Goal: Task Accomplishment & Management: Manage account settings

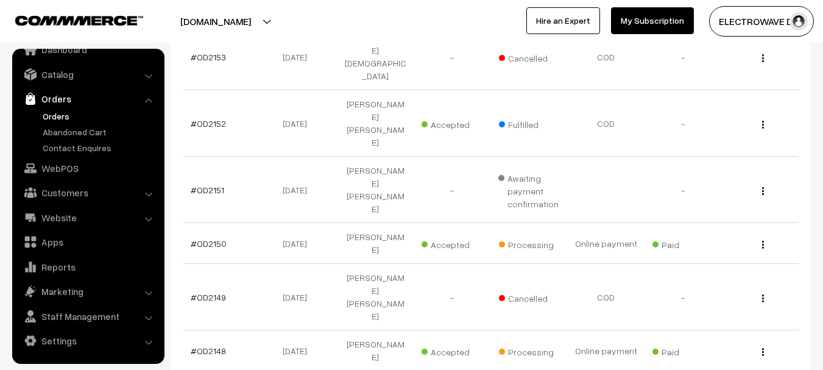
scroll to position [366, 0]
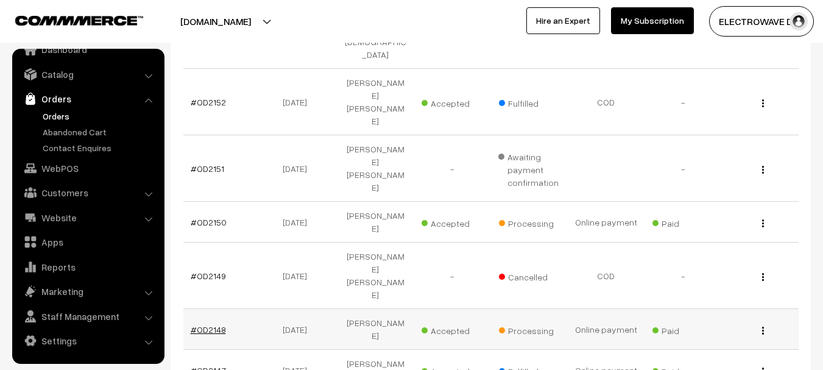
click at [210, 324] on link "#OD2148" at bounding box center [208, 329] width 35 height 10
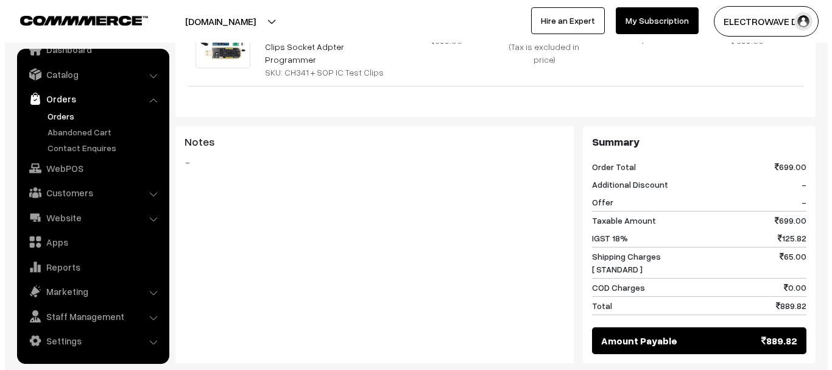
scroll to position [610, 0]
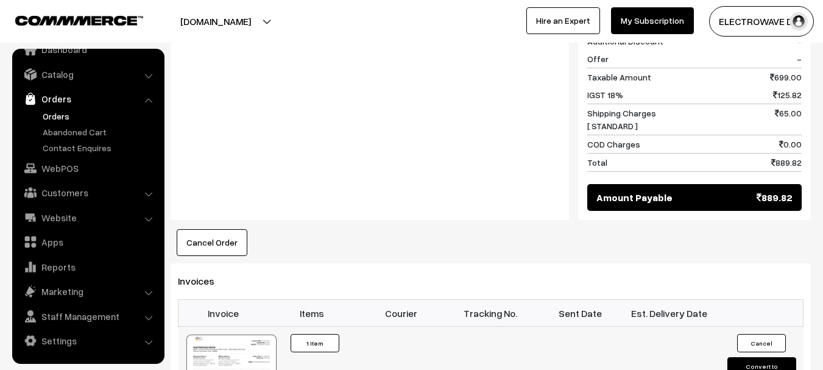
click at [763, 357] on button "Convert to Fulfilment" at bounding box center [761, 370] width 69 height 26
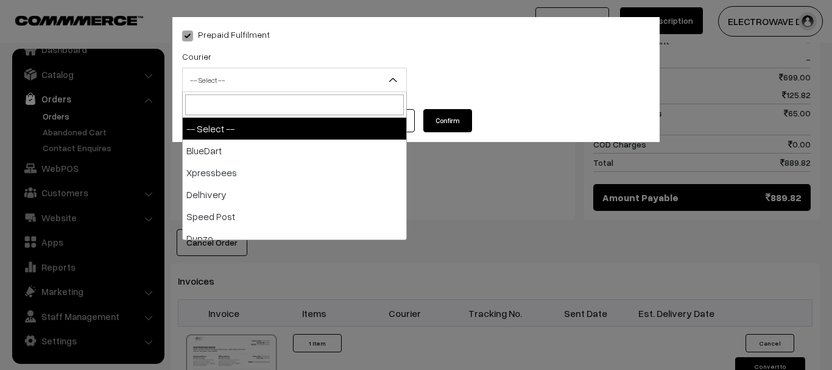
click at [222, 71] on span "-- Select --" at bounding box center [295, 79] width 224 height 21
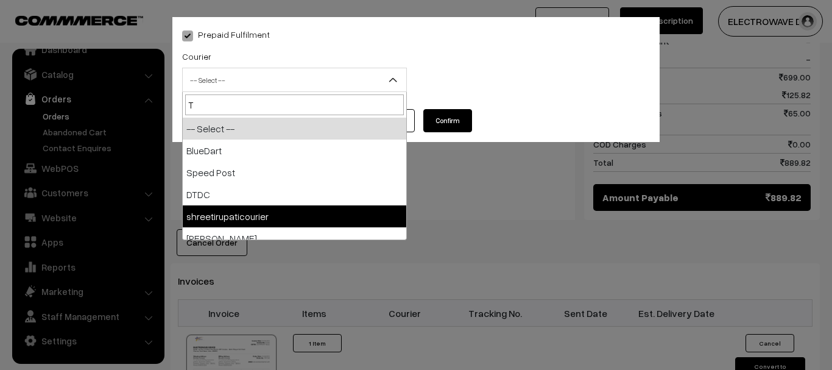
type input "T"
select select "8"
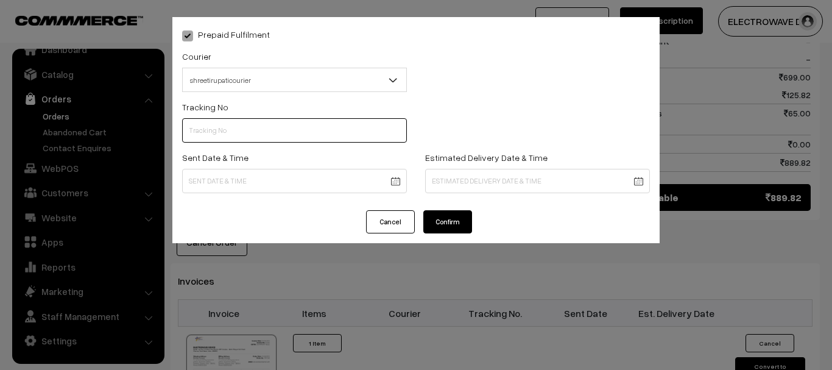
click at [211, 126] on input "text" at bounding box center [294, 130] width 225 height 24
type input "374800045739"
click at [247, 169] on body "Thank you for showing interest. Our team will call you shortly. Close dhruvpro.…" at bounding box center [416, 62] width 832 height 1345
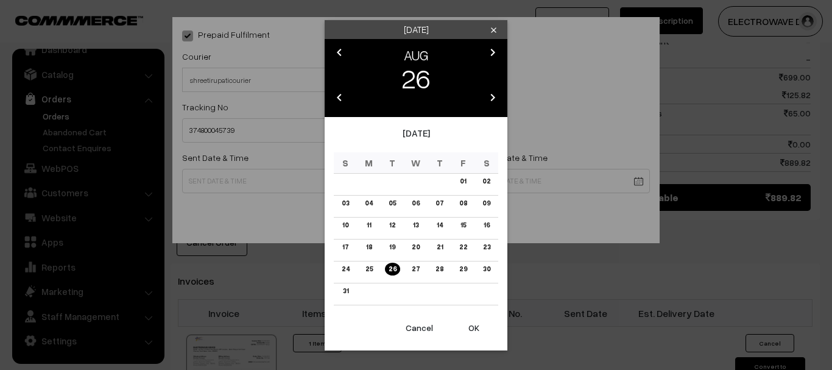
click at [476, 325] on button "OK" at bounding box center [474, 327] width 49 height 27
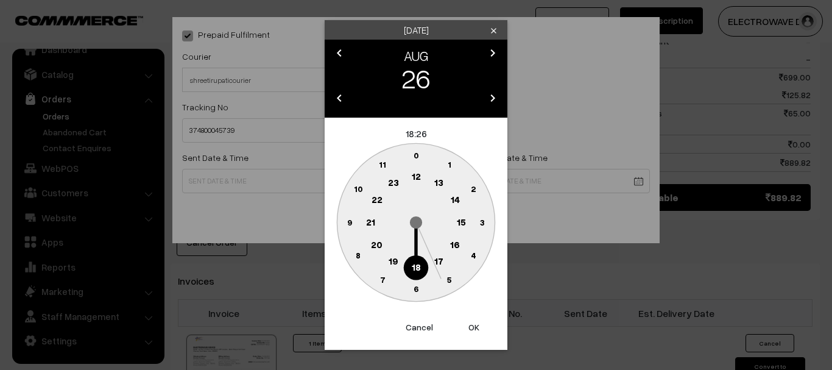
click at [476, 325] on button "OK" at bounding box center [474, 327] width 49 height 27
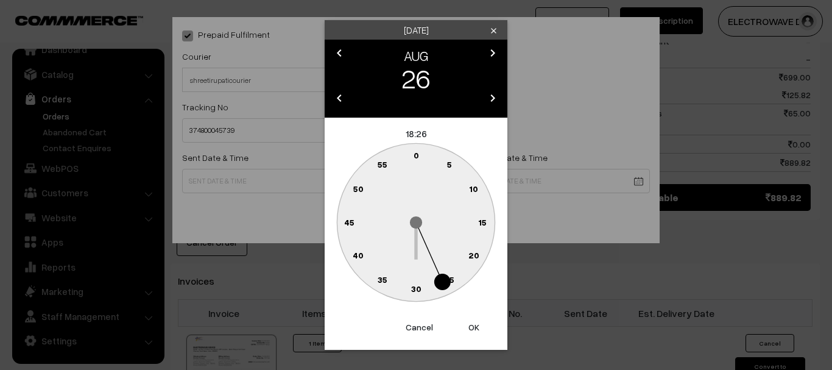
click at [476, 325] on button "OK" at bounding box center [474, 327] width 49 height 27
type input "26-08-2025 18:26"
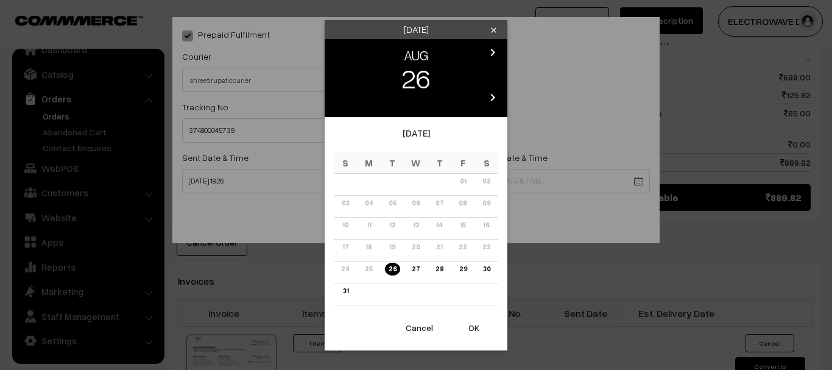
click at [545, 183] on body "Thank you for showing interest. Our team will call you shortly. Close dhruvpro.…" at bounding box center [416, 62] width 832 height 1345
click at [484, 270] on link "30" at bounding box center [486, 269] width 15 height 13
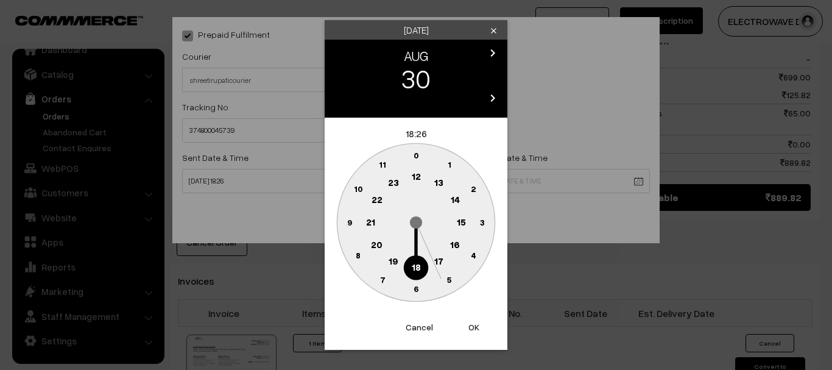
click at [473, 328] on button "OK" at bounding box center [474, 327] width 49 height 27
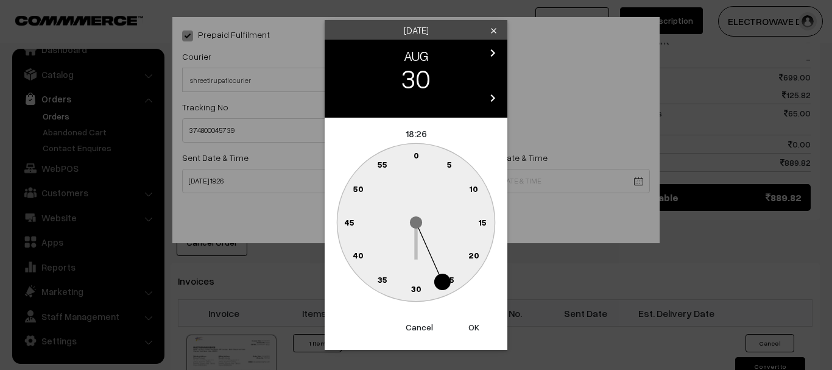
click at [473, 328] on button "OK" at bounding box center [474, 327] width 49 height 27
type input "30-08-2025 18:26"
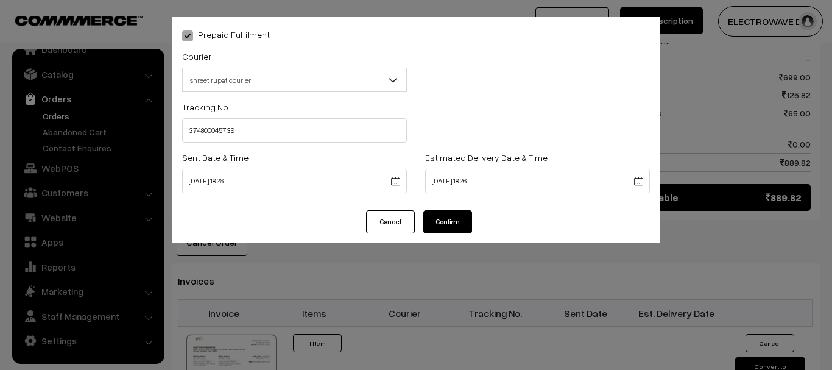
click at [450, 220] on button "Confirm" at bounding box center [447, 221] width 49 height 23
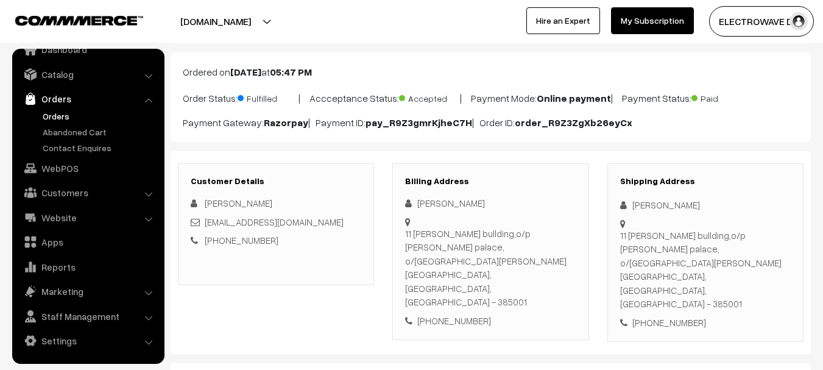
scroll to position [61, 0]
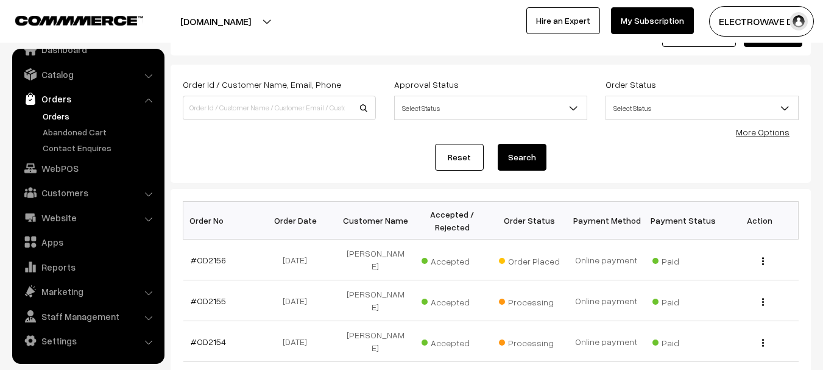
scroll to position [124, 0]
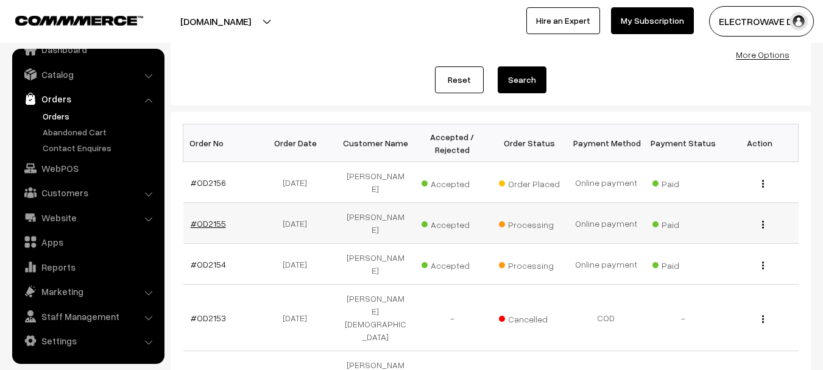
click at [213, 218] on link "#OD2155" at bounding box center [208, 223] width 35 height 10
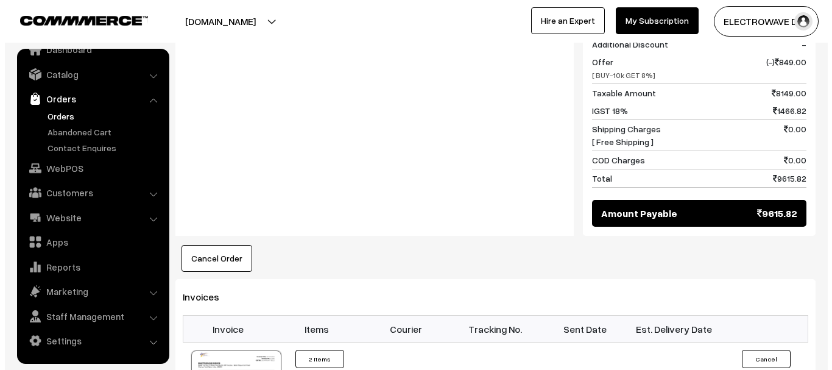
scroll to position [670, 0]
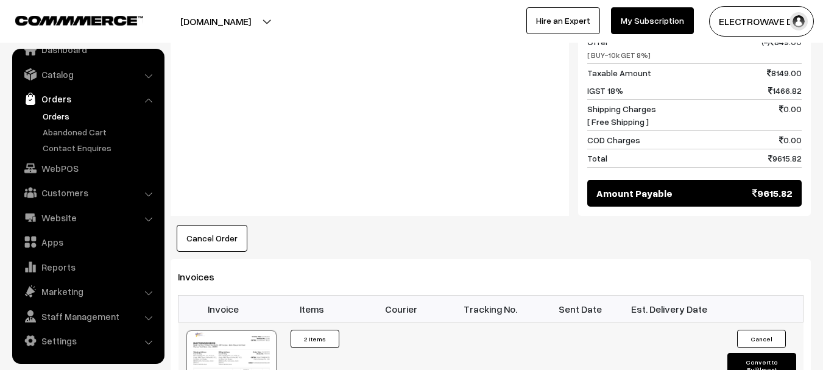
click at [756, 353] on button "Convert to Fulfilment" at bounding box center [761, 366] width 69 height 26
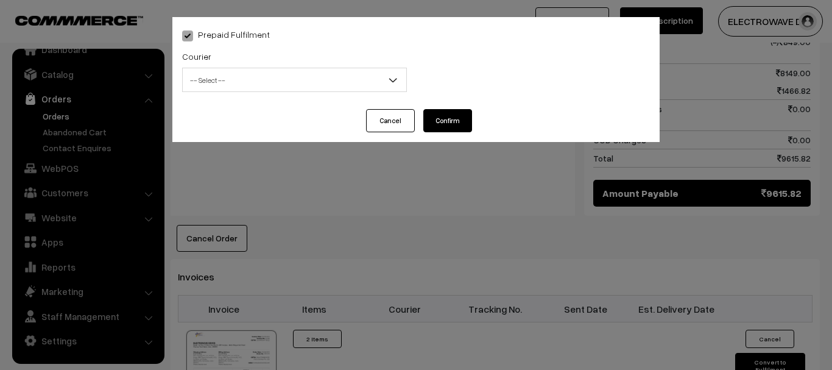
click at [208, 82] on span "-- Select --" at bounding box center [295, 79] width 224 height 21
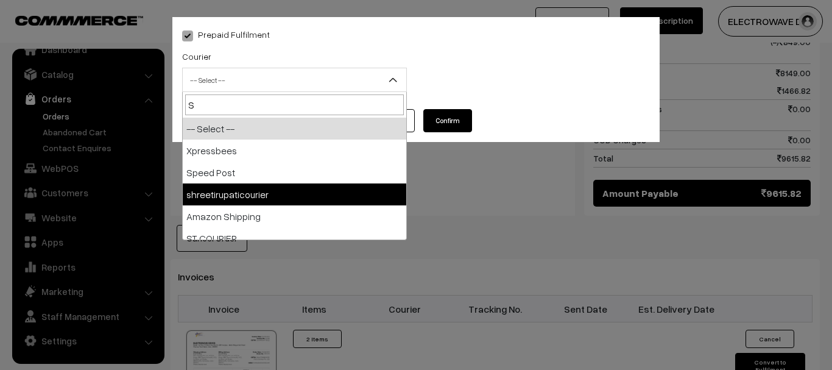
type input "S"
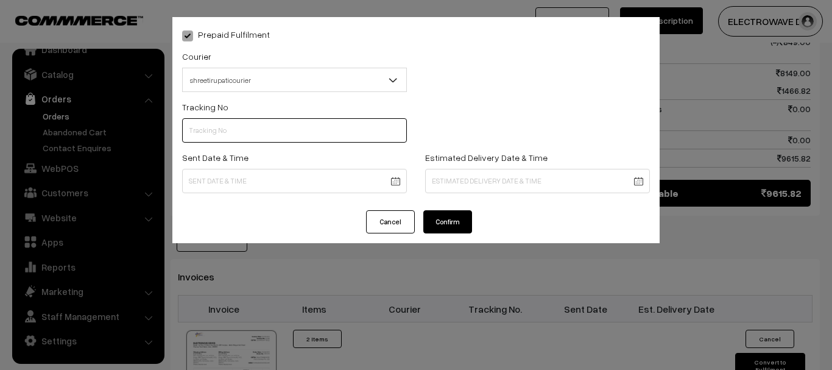
click at [242, 135] on input "text" at bounding box center [294, 130] width 225 height 24
click at [691, 168] on div "Prepaid Fulfilment Courier -- Select -- BlueDart Xpressbees Delhivery Speed Pos…" at bounding box center [416, 185] width 832 height 370
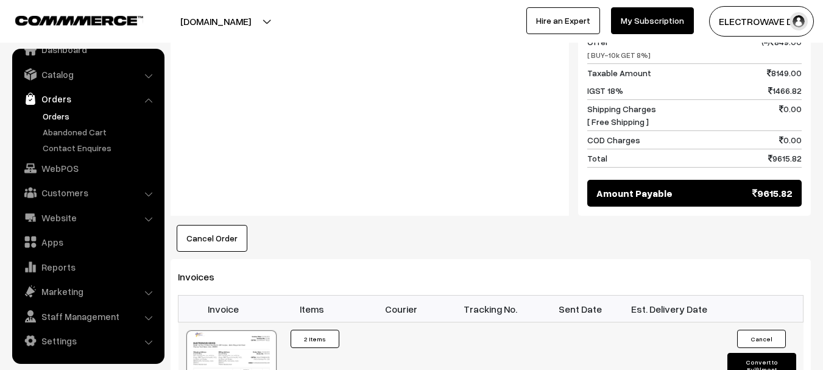
click at [743, 353] on button "Convert to Fulfilment" at bounding box center [761, 366] width 69 height 26
select select "0"
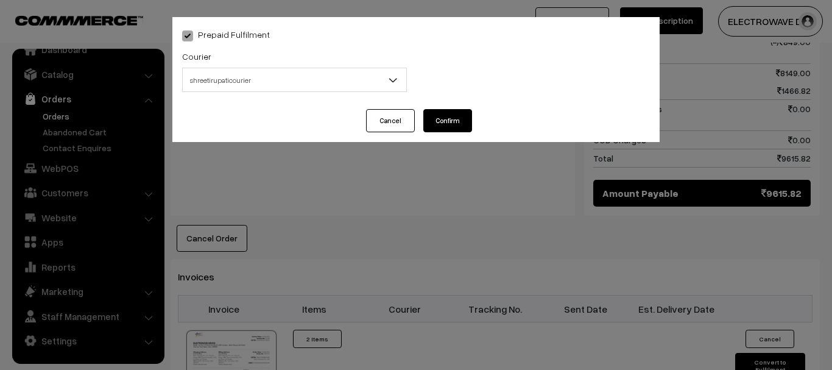
click at [336, 70] on span "shreetirupaticourier" at bounding box center [295, 79] width 224 height 21
click at [291, 79] on span "shreetirupaticourier" at bounding box center [295, 79] width 224 height 21
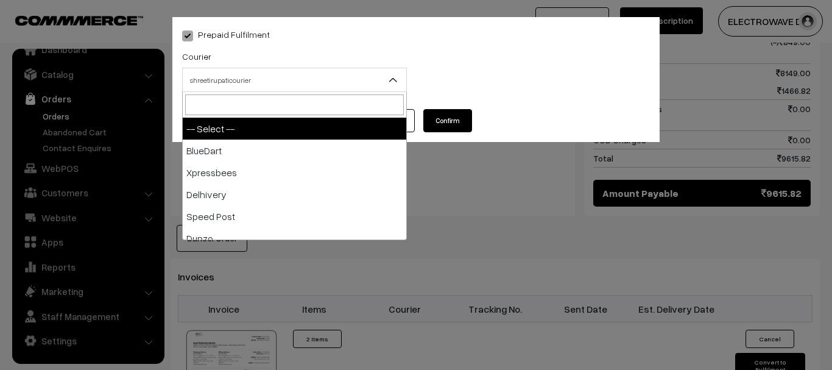
click at [291, 79] on span "shreetirupaticourier" at bounding box center [295, 79] width 224 height 21
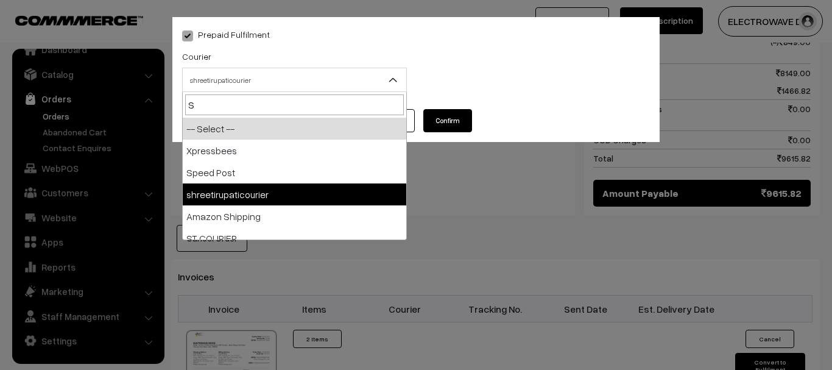
type input "S"
select select "8"
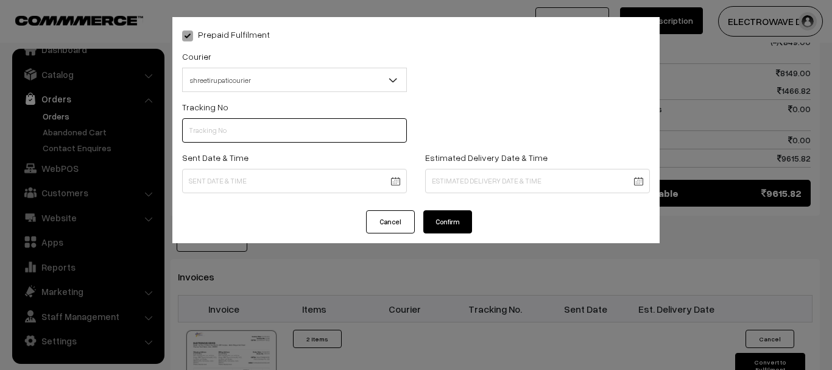
click at [294, 128] on input "text" at bounding box center [294, 130] width 225 height 24
type input "374800045740"
click at [288, 171] on body "Thank you for showing interest. Our team will call you shortly. Close dhruvpro.…" at bounding box center [416, 30] width 832 height 1401
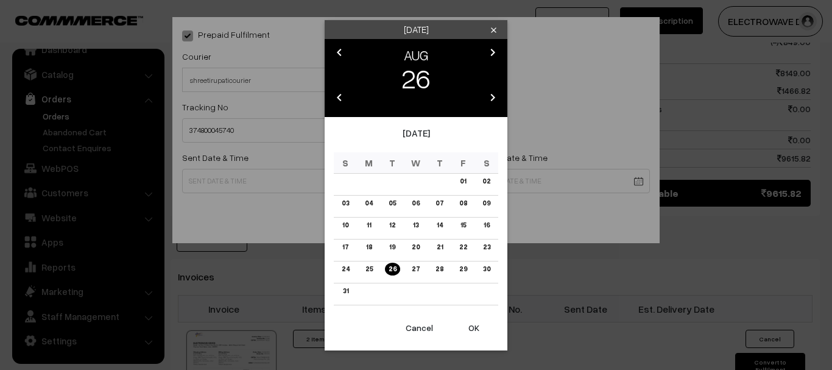
click at [481, 329] on button "OK" at bounding box center [474, 327] width 49 height 27
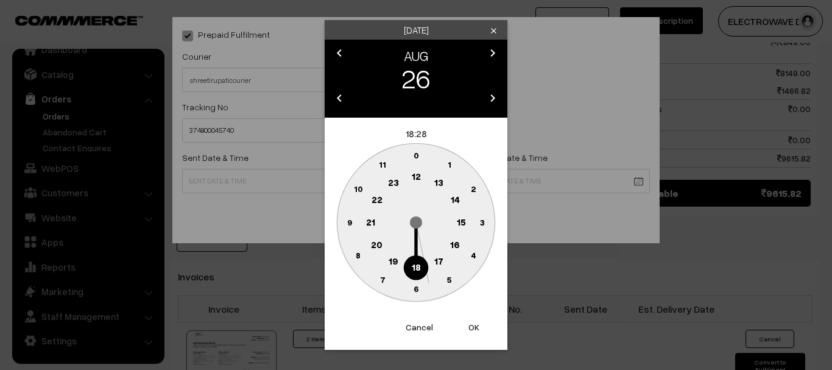
click at [481, 329] on button "OK" at bounding box center [474, 327] width 49 height 27
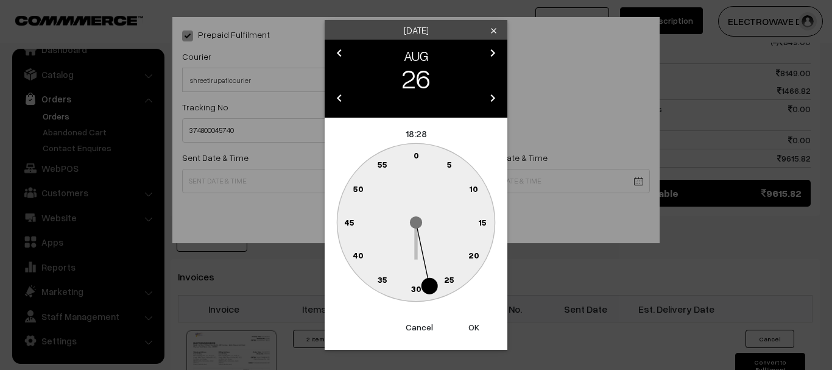
click at [483, 331] on button "OK" at bounding box center [474, 327] width 49 height 27
type input "26-08-2025 18:28"
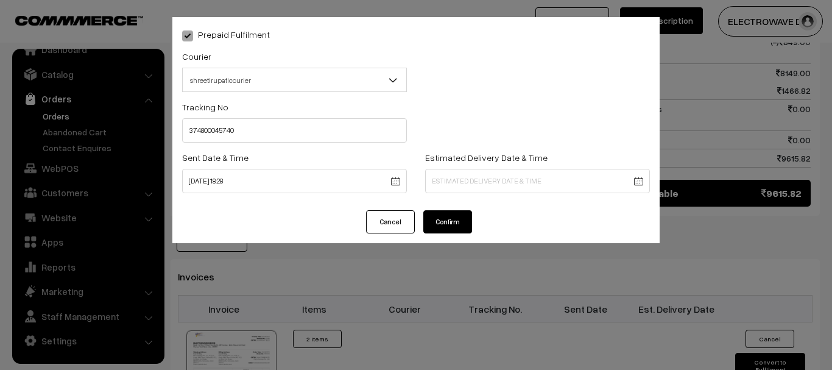
click at [557, 180] on body "Thank you for showing interest. Our team will call you shortly. Close dhruvpro.…" at bounding box center [416, 30] width 832 height 1401
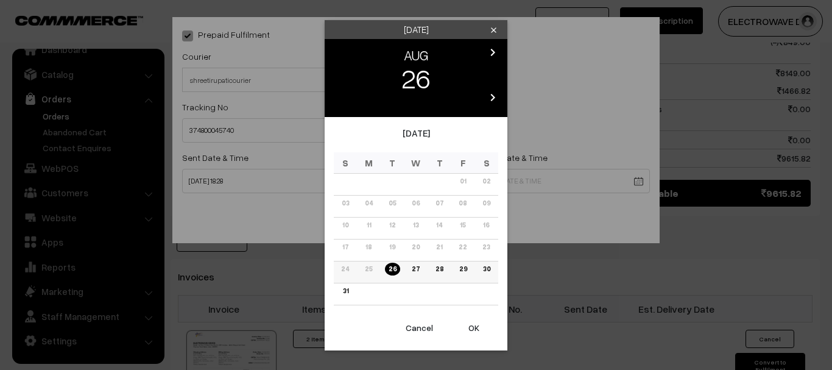
click at [488, 268] on link "30" at bounding box center [486, 269] width 15 height 13
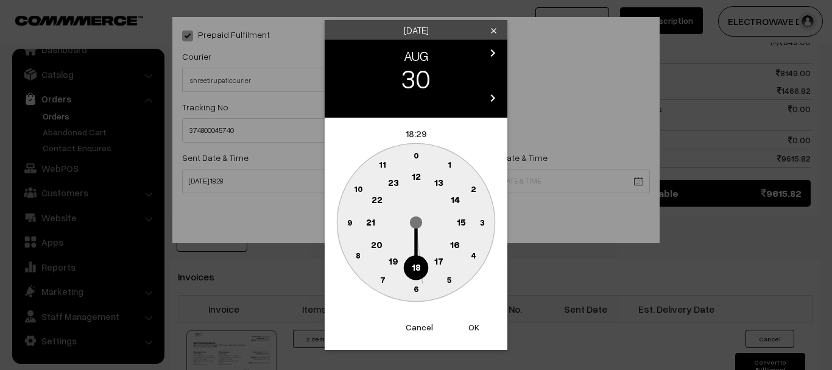
click at [478, 323] on button "OK" at bounding box center [474, 327] width 49 height 27
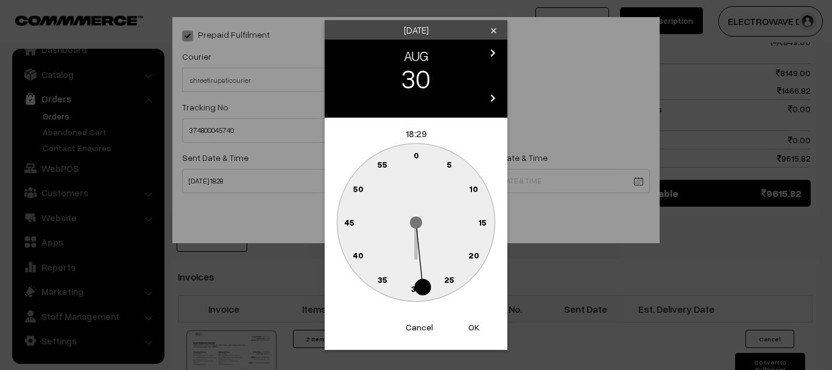
click at [478, 323] on button "OK" at bounding box center [474, 327] width 49 height 27
type input "30-08-2025 18:29"
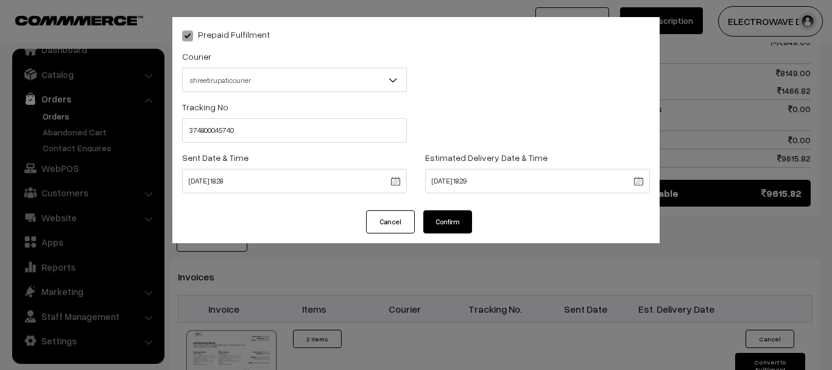
click at [461, 220] on button "Confirm" at bounding box center [447, 221] width 49 height 23
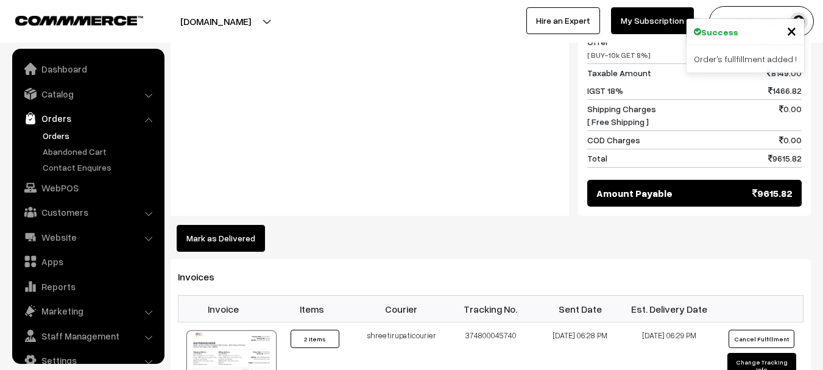
scroll to position [19, 0]
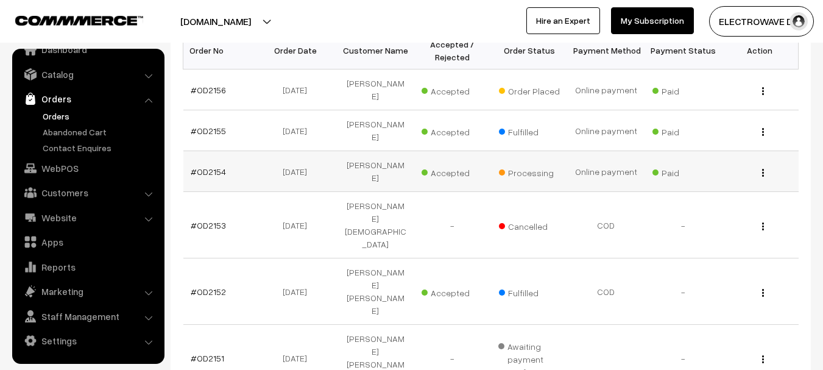
scroll to position [246, 0]
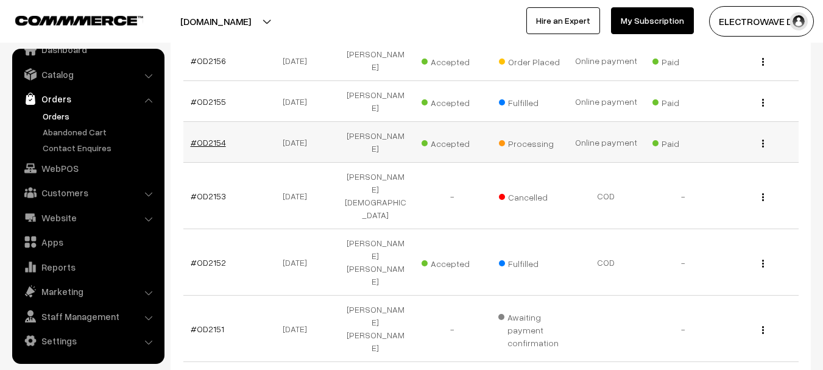
click at [221, 137] on link "#OD2154" at bounding box center [208, 142] width 35 height 10
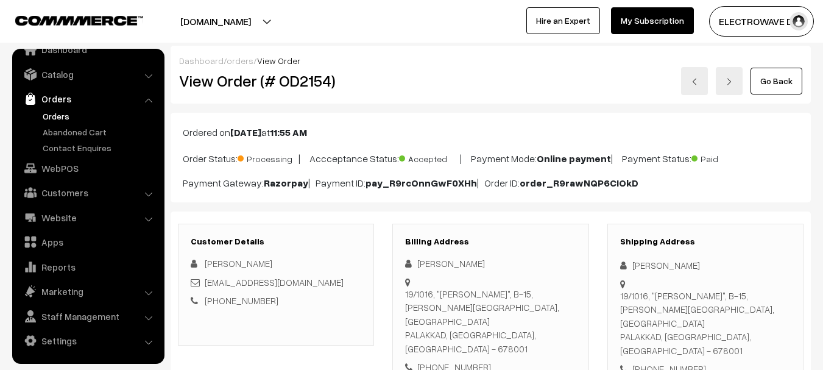
scroll to position [61, 0]
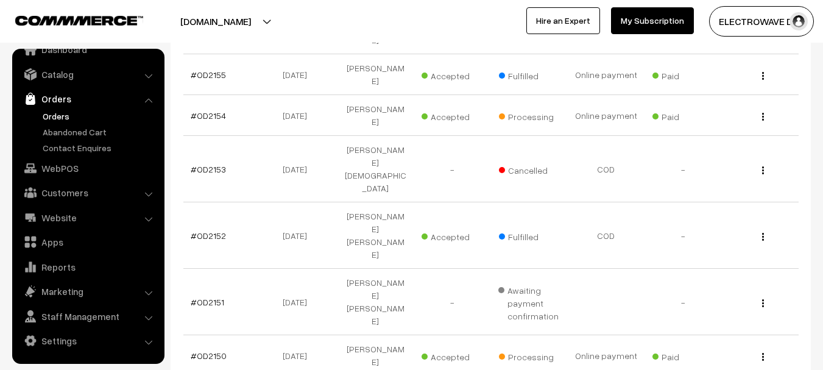
scroll to position [307, 0]
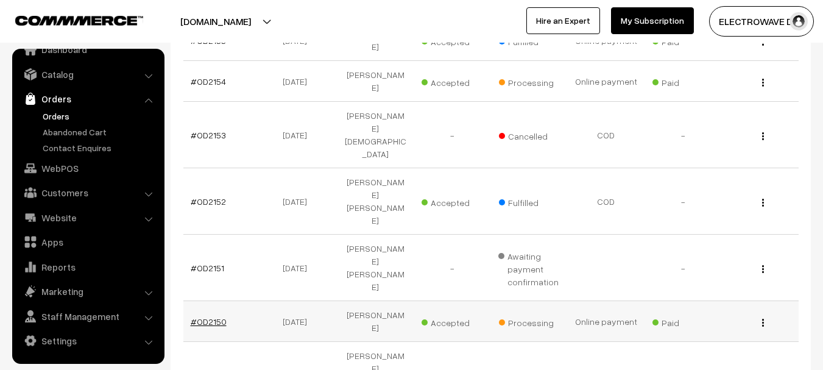
click at [216, 316] on link "#OD2150" at bounding box center [209, 321] width 36 height 10
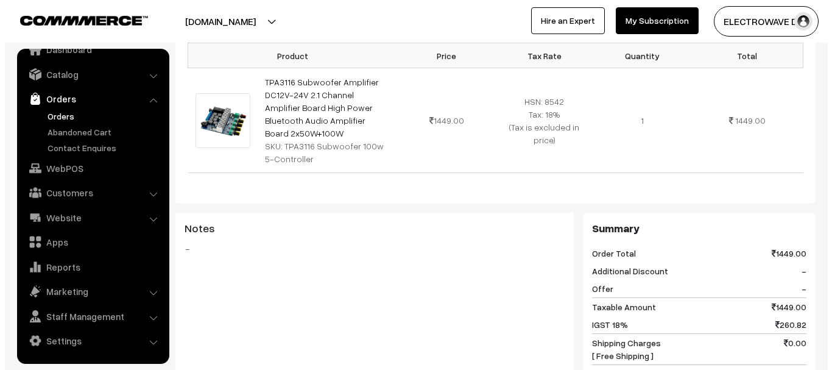
scroll to position [609, 0]
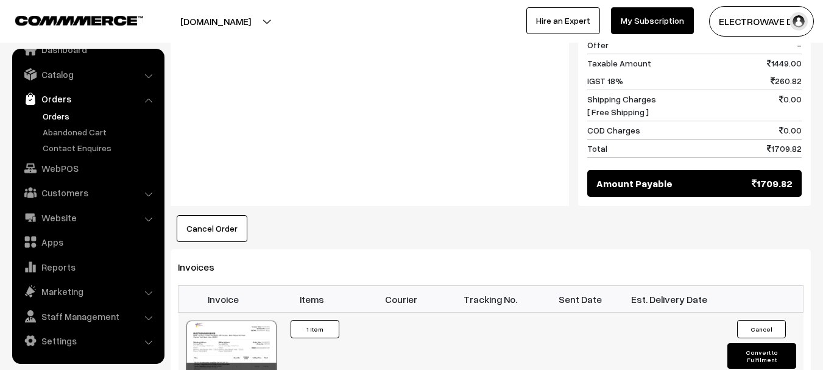
click at [745, 343] on button "Convert to Fulfilment" at bounding box center [761, 356] width 69 height 26
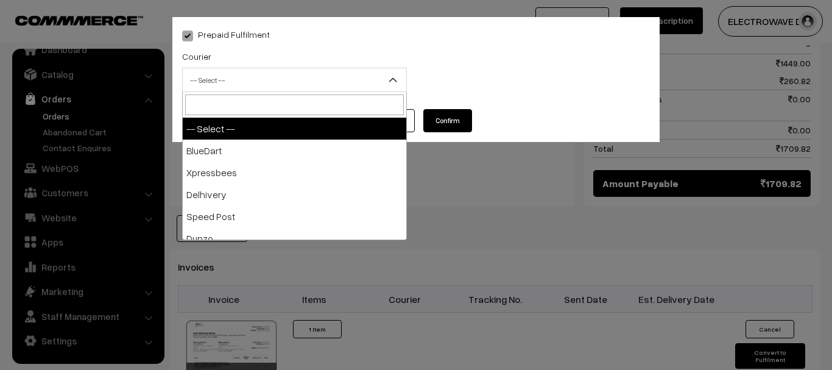
click at [344, 91] on span "-- Select --" at bounding box center [294, 80] width 225 height 24
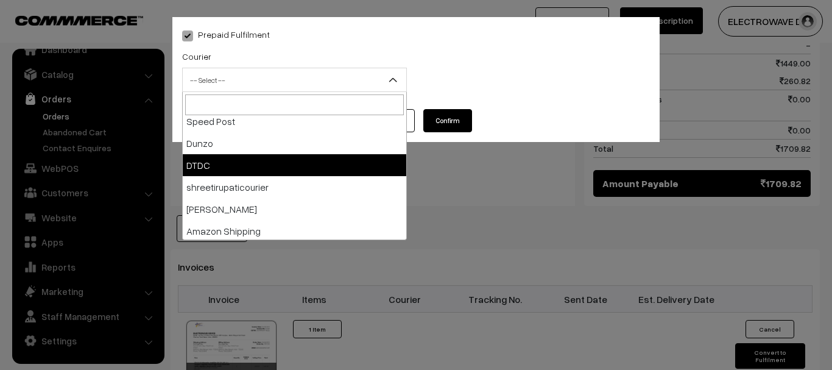
scroll to position [122, 0]
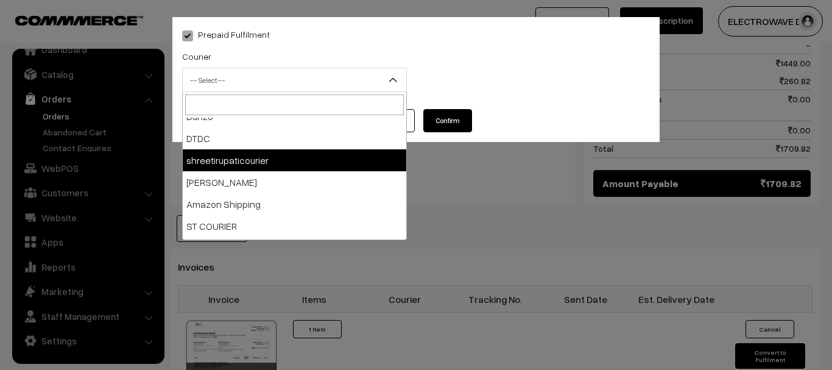
select select "8"
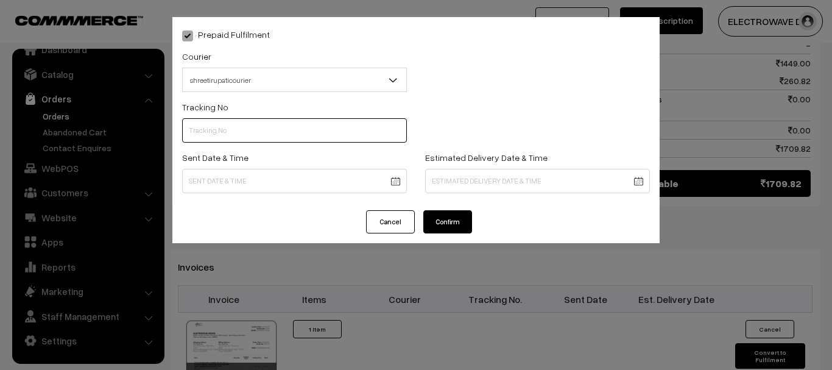
click at [294, 137] on input "text" at bounding box center [294, 130] width 225 height 24
type input "374800045742"
click at [280, 186] on body "Thank you for showing interest. Our team will call you shortly. Close dhruvpro.…" at bounding box center [416, 56] width 832 height 1331
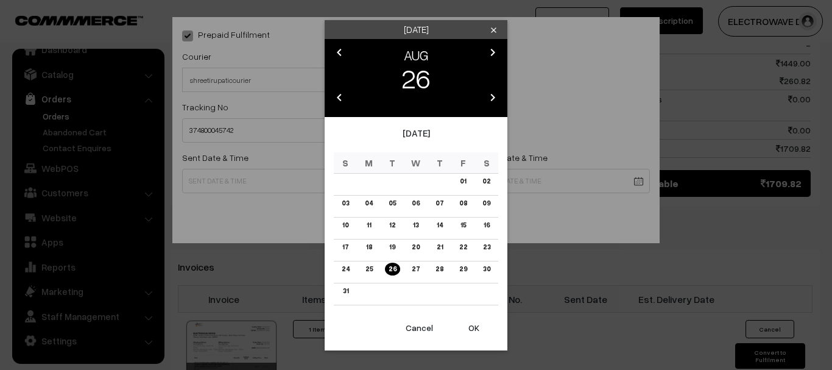
click at [473, 330] on button "OK" at bounding box center [474, 327] width 49 height 27
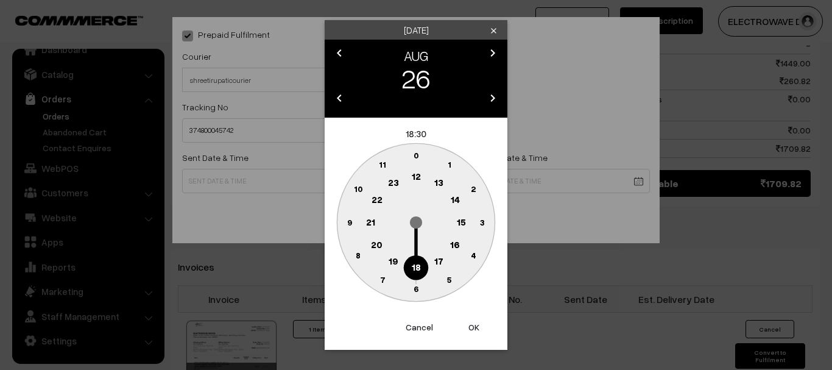
click at [473, 330] on button "OK" at bounding box center [474, 327] width 49 height 27
type input "26-08-2025 18:30"
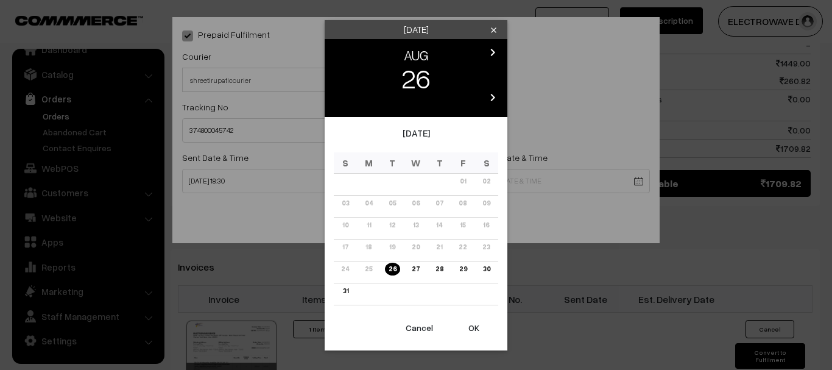
click at [534, 189] on body "Thank you for showing interest. Our team will call you shortly. Close dhruvpro.…" at bounding box center [416, 56] width 832 height 1331
click at [485, 267] on link "30" at bounding box center [486, 269] width 15 height 13
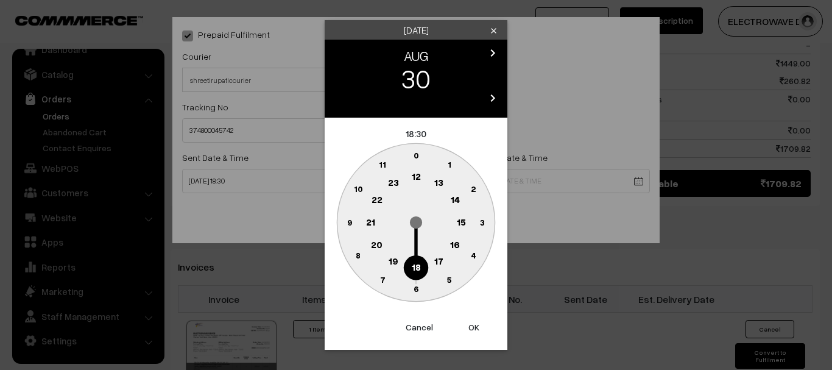
click at [478, 327] on button "OK" at bounding box center [474, 327] width 49 height 27
type input "30-08-2025 18:30"
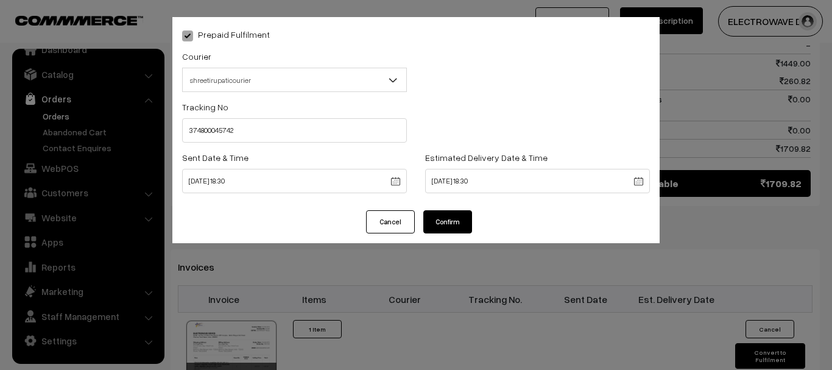
click at [478, 327] on div "Prepaid Fulfilment Courier -- Select -- BlueDart Xpressbees Delhivery Speed Pos…" at bounding box center [416, 185] width 832 height 370
click at [445, 232] on button "Confirm" at bounding box center [447, 221] width 49 height 23
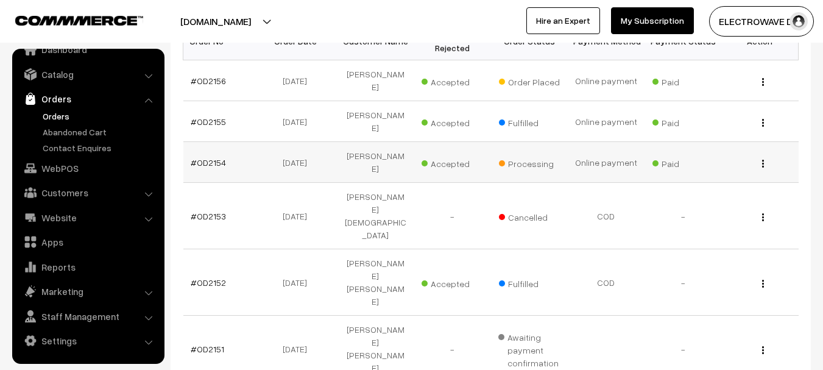
scroll to position [246, 0]
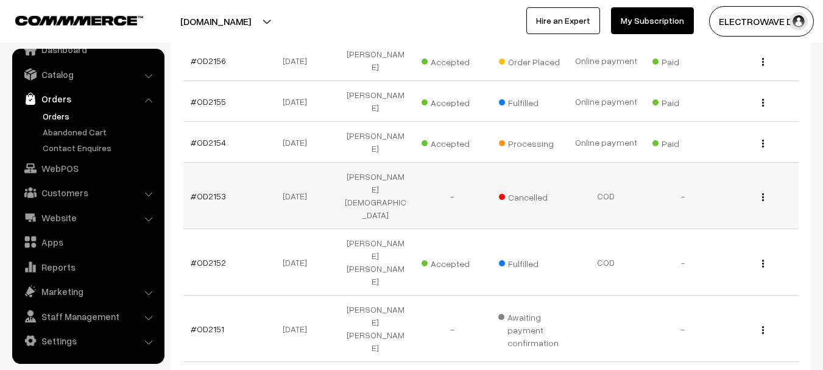
click at [211, 164] on td "#OD2153" at bounding box center [221, 196] width 77 height 66
click at [210, 191] on link "#OD2153" at bounding box center [208, 196] width 35 height 10
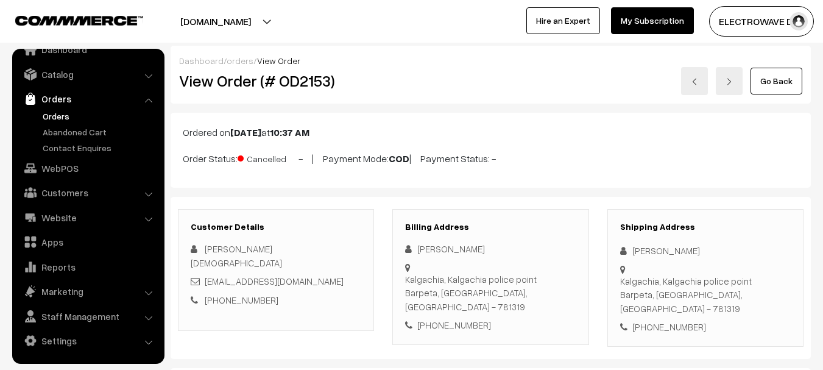
click at [49, 115] on link "Orders" at bounding box center [100, 116] width 121 height 13
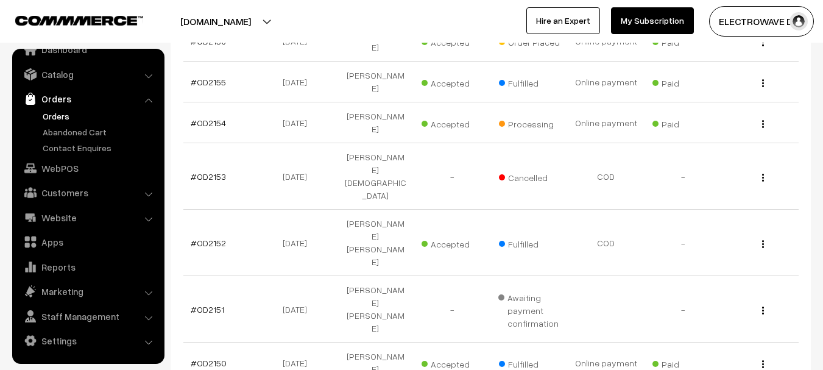
scroll to position [305, 0]
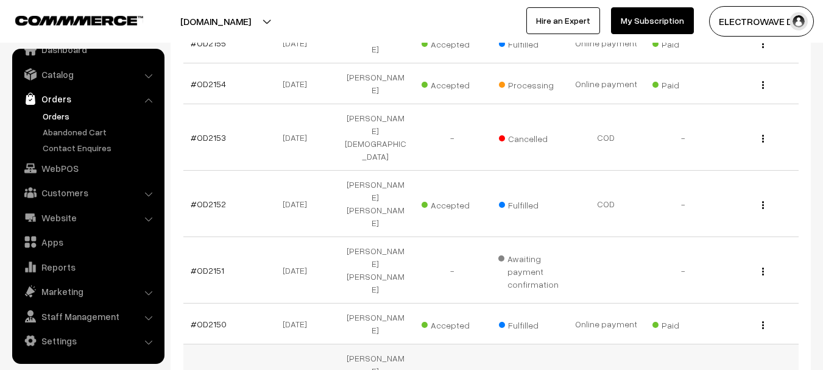
click at [218, 369] on link "#OD2149" at bounding box center [208, 377] width 35 height 10
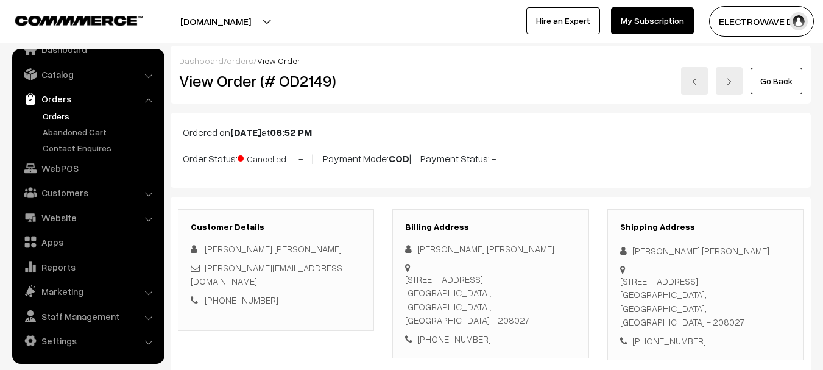
click at [55, 117] on link "Orders" at bounding box center [100, 116] width 121 height 13
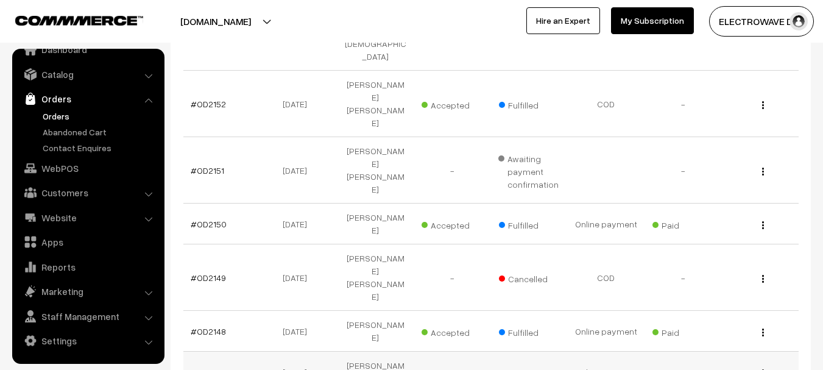
scroll to position [426, 0]
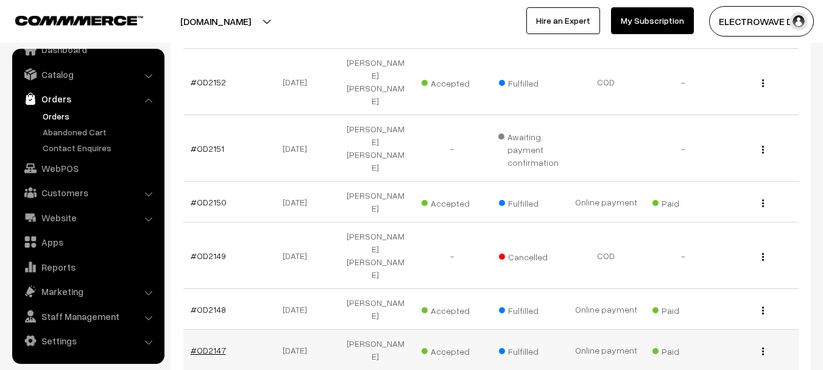
click at [207, 345] on link "#OD2147" at bounding box center [208, 350] width 35 height 10
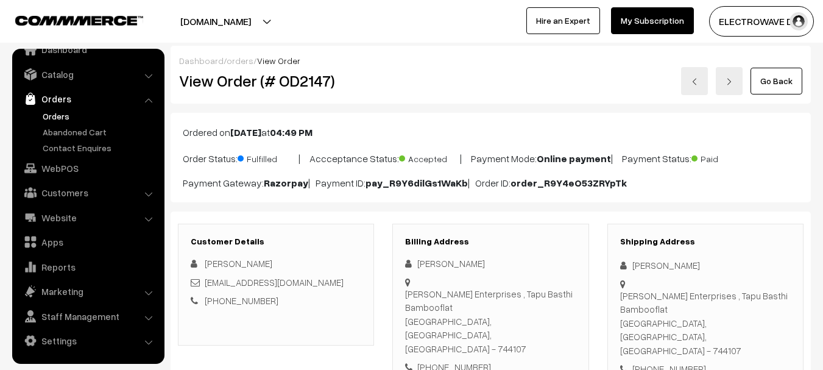
click at [692, 86] on link at bounding box center [694, 81] width 27 height 28
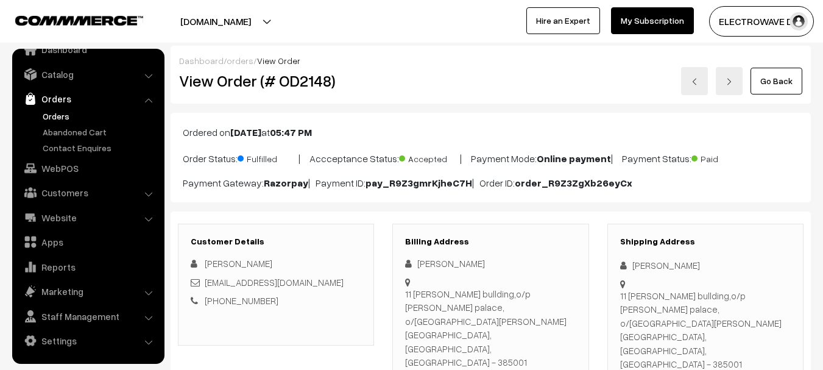
click at [43, 115] on link "Orders" at bounding box center [100, 116] width 121 height 13
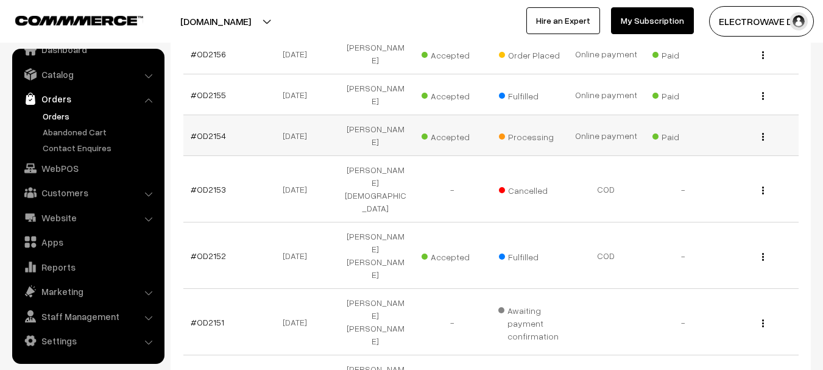
scroll to position [183, 0]
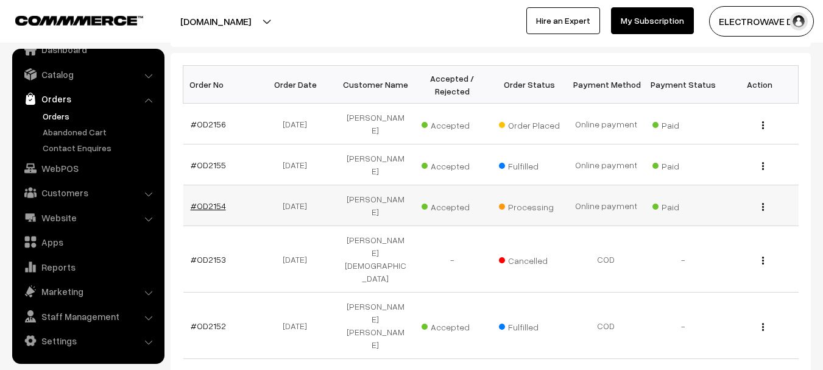
click at [217, 200] on link "#OD2154" at bounding box center [208, 205] width 35 height 10
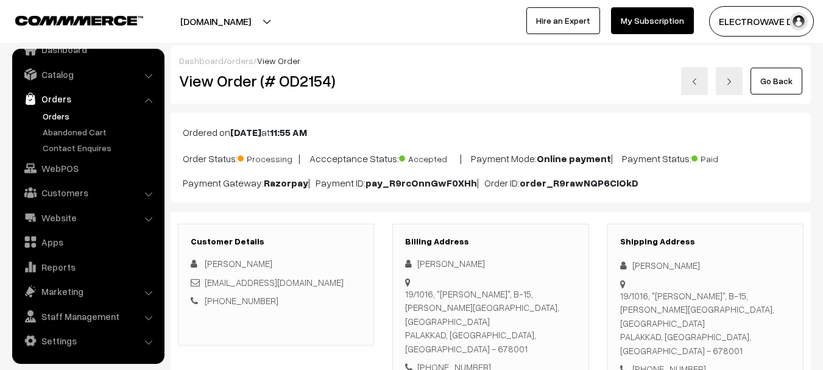
click at [62, 112] on link "Orders" at bounding box center [100, 116] width 121 height 13
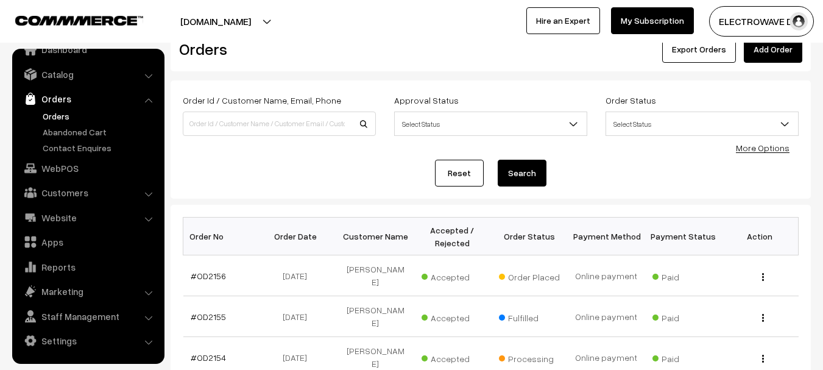
scroll to position [61, 0]
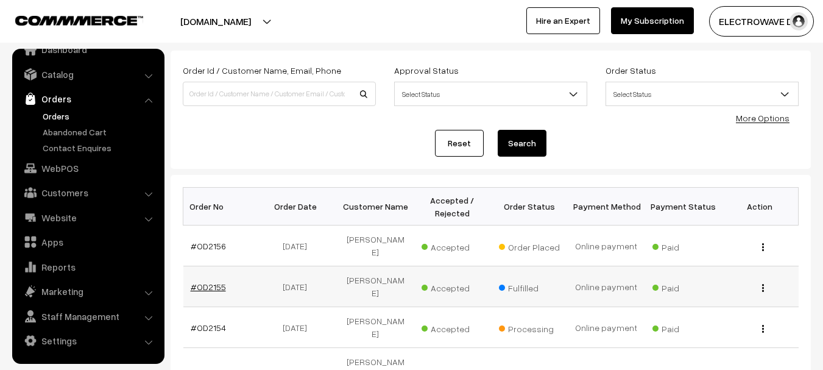
click at [203, 281] on link "#OD2155" at bounding box center [208, 286] width 35 height 10
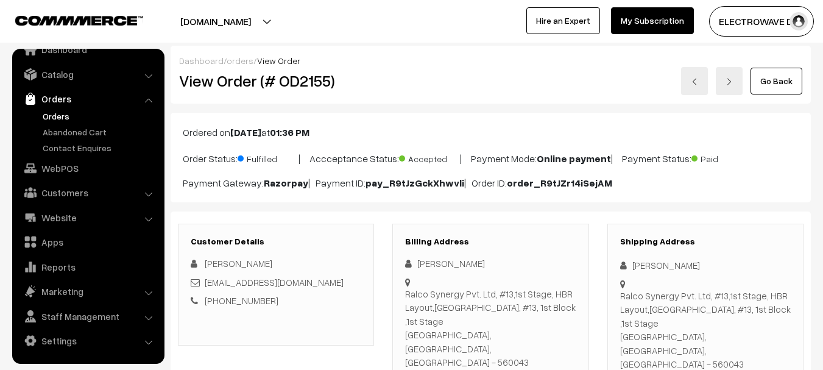
click at [688, 83] on link at bounding box center [694, 81] width 27 height 28
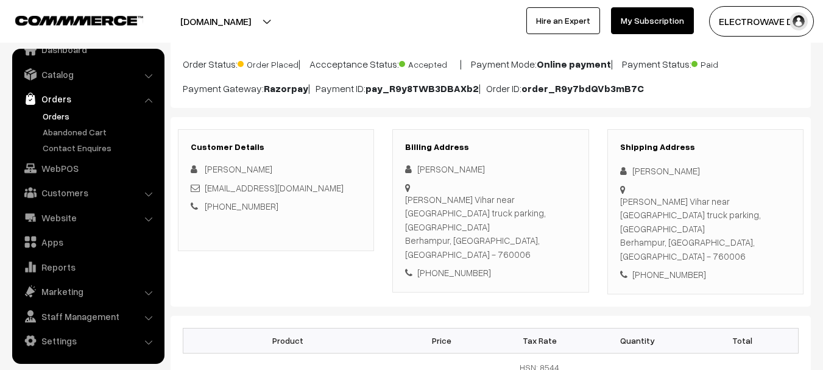
scroll to position [122, 0]
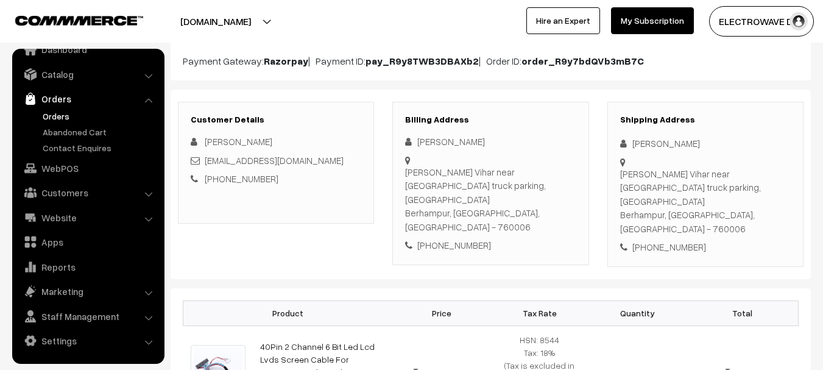
drag, startPoint x: 509, startPoint y: 197, endPoint x: 541, endPoint y: 199, distance: 32.3
click at [541, 199] on div "[PERSON_NAME] Vihar near [GEOGRAPHIC_DATA] truck parking, [GEOGRAPHIC_DATA], [G…" at bounding box center [490, 199] width 171 height 69
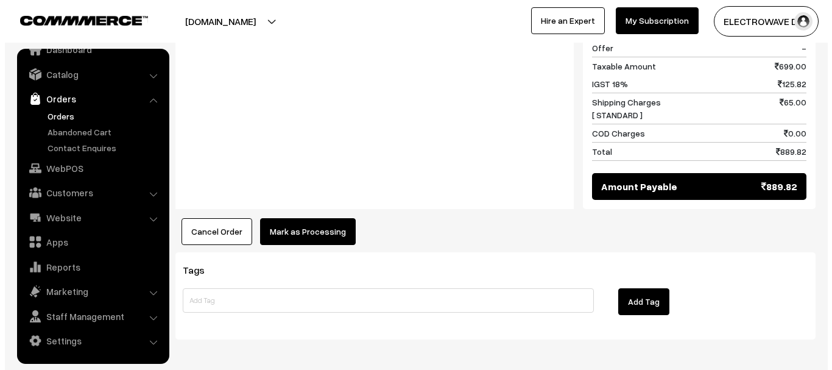
scroll to position [648, 0]
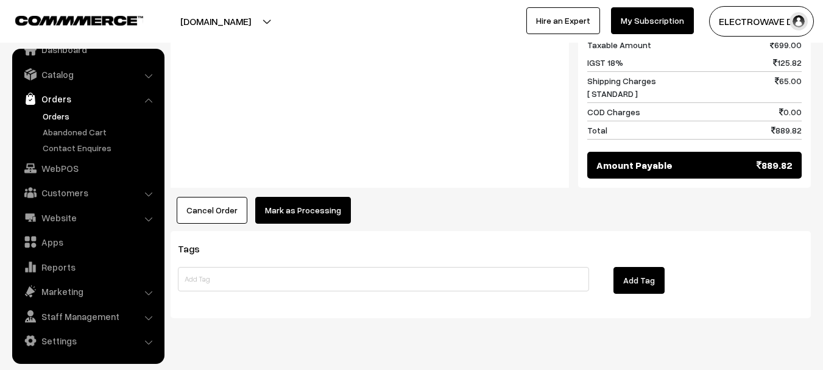
click at [281, 197] on button "Mark as Processing" at bounding box center [303, 210] width 96 height 27
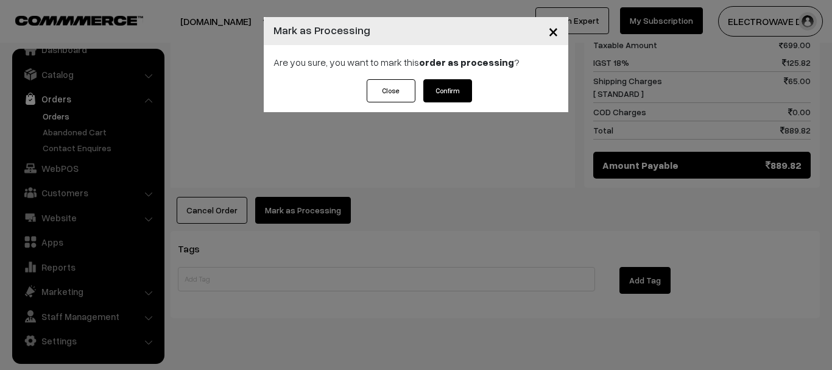
click at [450, 90] on button "Confirm" at bounding box center [447, 90] width 49 height 23
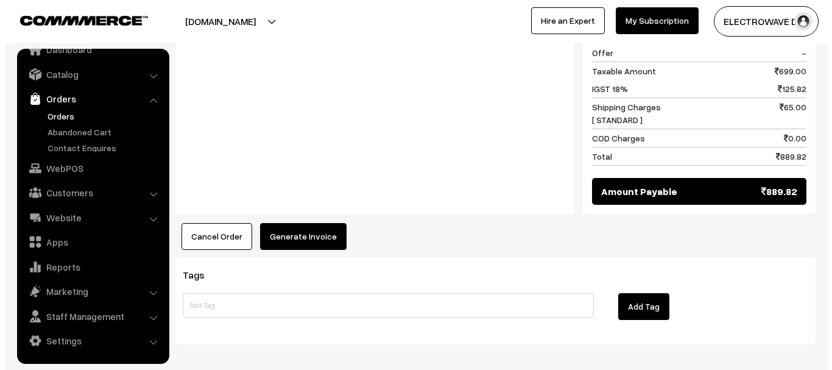
scroll to position [609, 0]
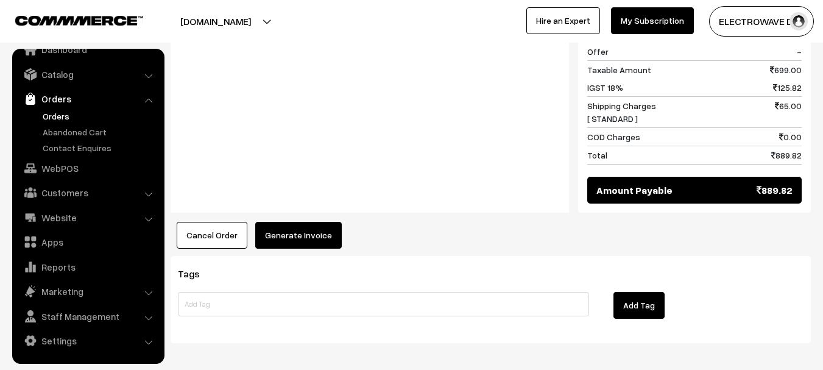
click at [302, 222] on button "Generate Invoice" at bounding box center [298, 235] width 87 height 27
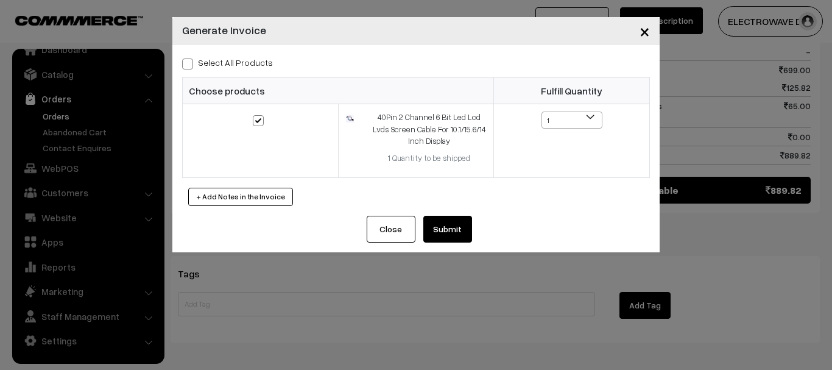
click at [453, 229] on button "Submit" at bounding box center [447, 229] width 49 height 27
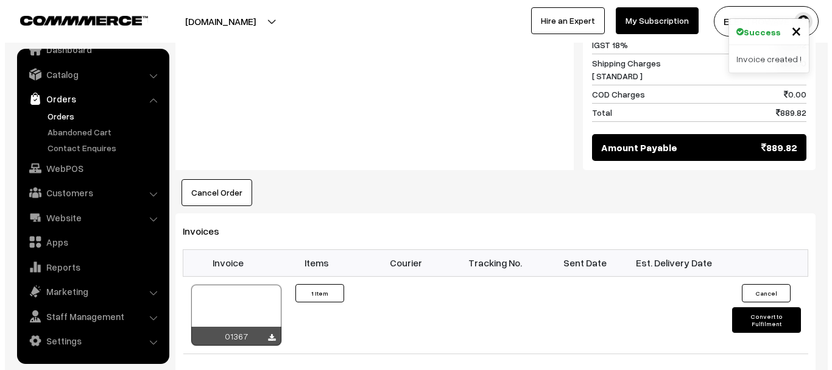
scroll to position [670, 0]
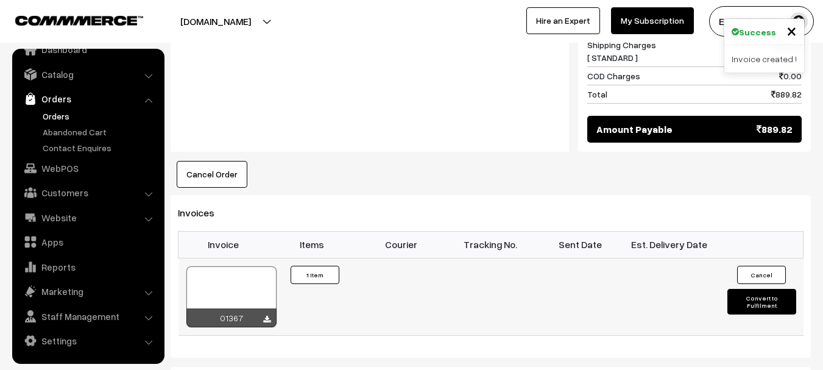
click at [729, 267] on td "Cancel Convert to Fulfilment" at bounding box center [759, 296] width 90 height 77
click at [735, 289] on button "Convert to Fulfilment" at bounding box center [761, 302] width 69 height 26
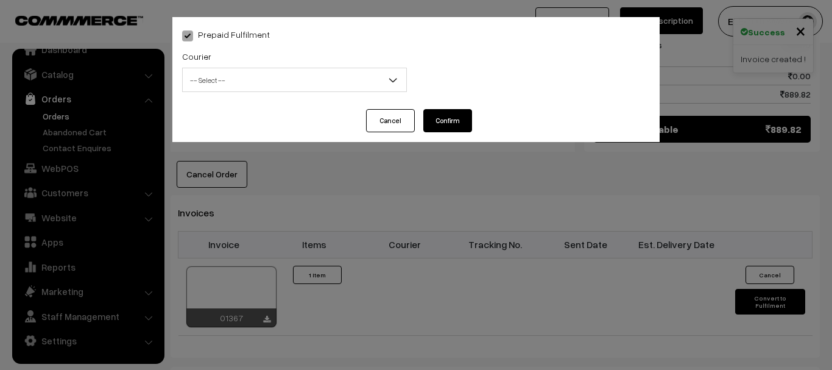
click at [309, 80] on span "-- Select --" at bounding box center [295, 79] width 224 height 21
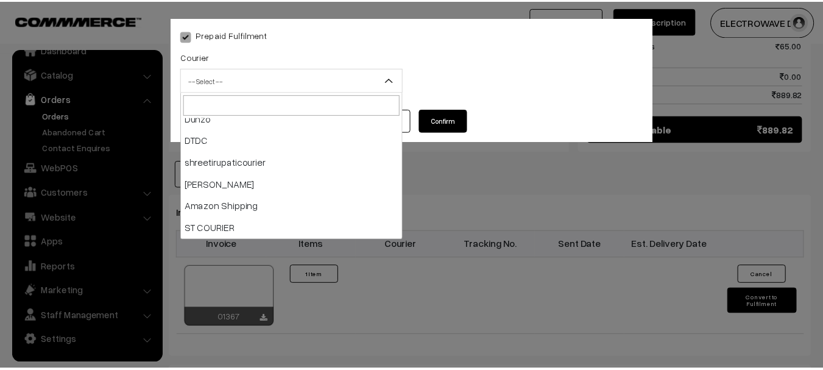
scroll to position [122, 0]
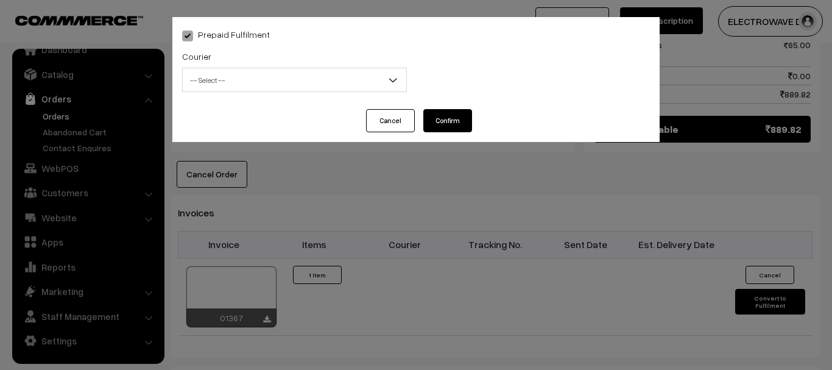
click at [568, 285] on div "Prepaid Fulfilment Courier -- Select -- BlueDart Xpressbees Delhivery Speed Pos…" at bounding box center [416, 185] width 832 height 370
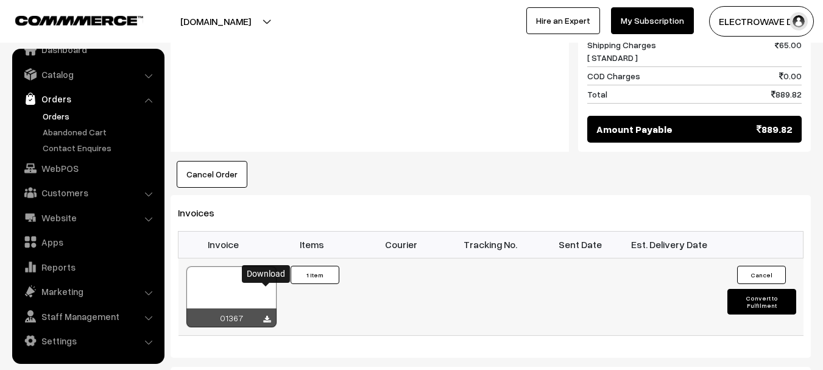
click at [268, 314] on link at bounding box center [266, 319] width 7 height 10
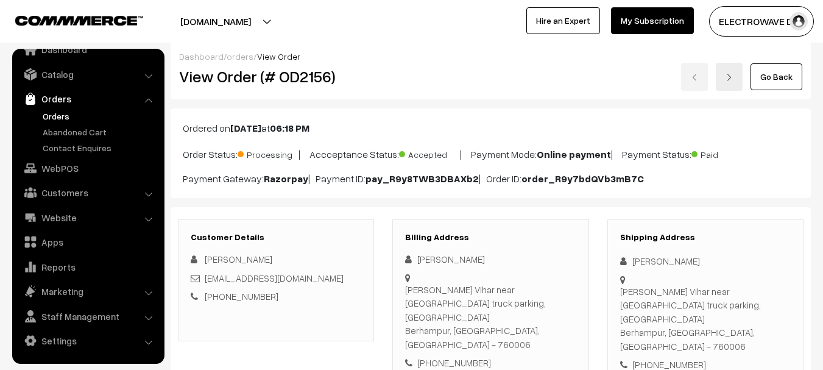
scroll to position [0, 0]
